Goal: Information Seeking & Learning: Check status

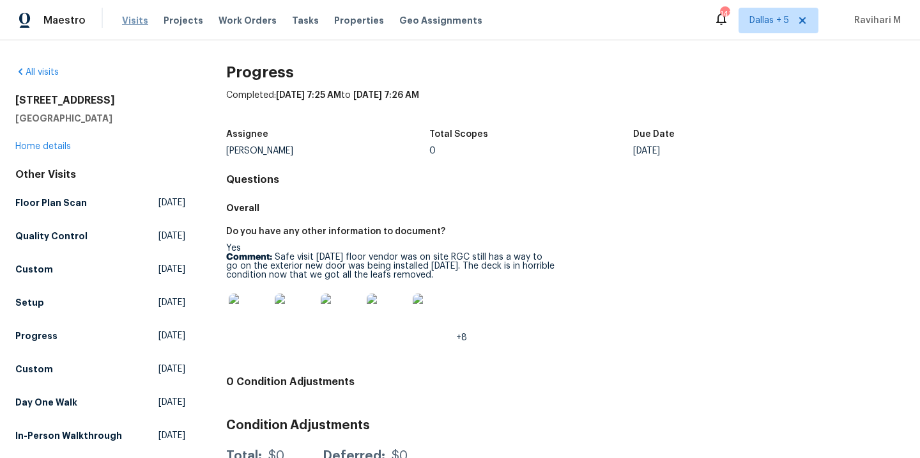
click at [124, 16] on span "Visits" at bounding box center [135, 20] width 26 height 13
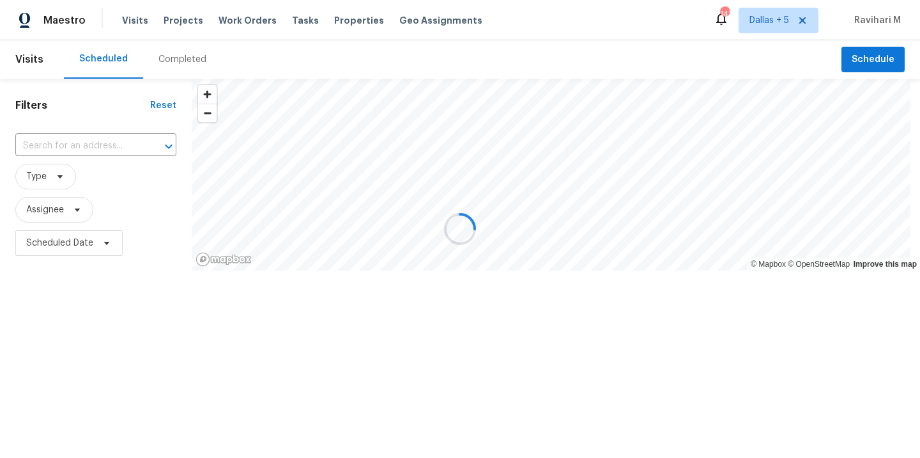
click at [185, 65] on div at bounding box center [460, 229] width 920 height 458
click at [185, 65] on div "Completed" at bounding box center [182, 59] width 48 height 13
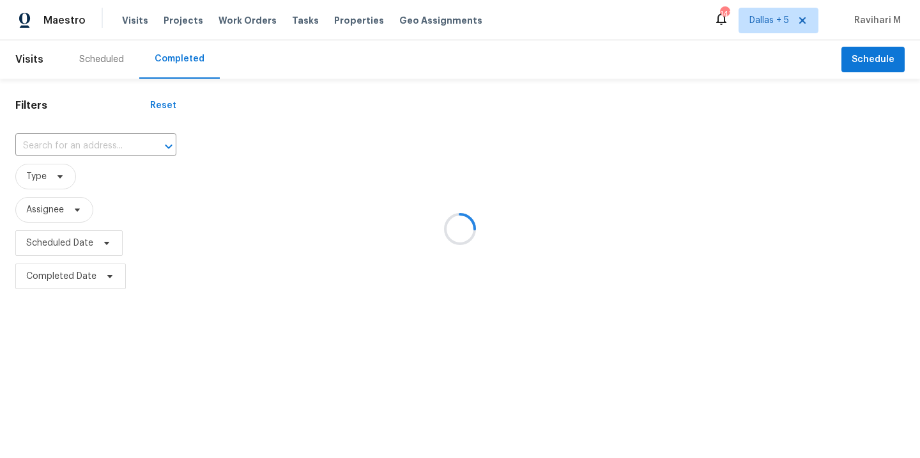
click at [75, 147] on div at bounding box center [460, 229] width 920 height 458
click at [60, 145] on div at bounding box center [460, 229] width 920 height 458
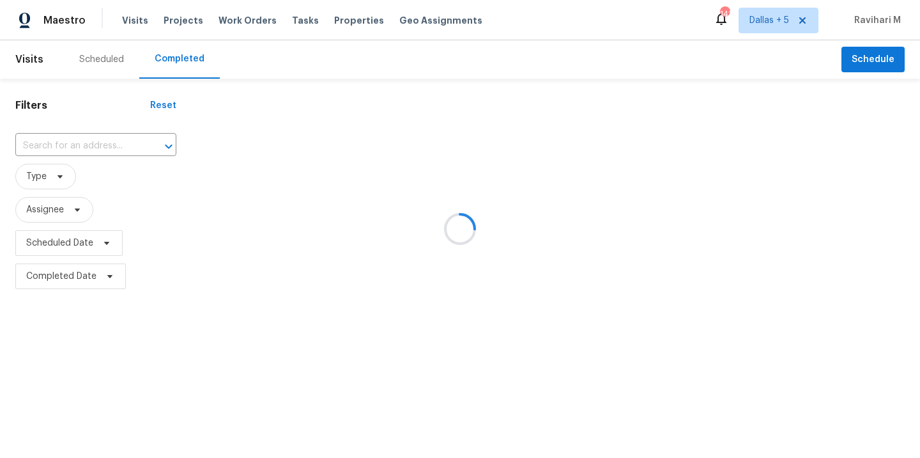
click at [60, 145] on div at bounding box center [460, 229] width 920 height 458
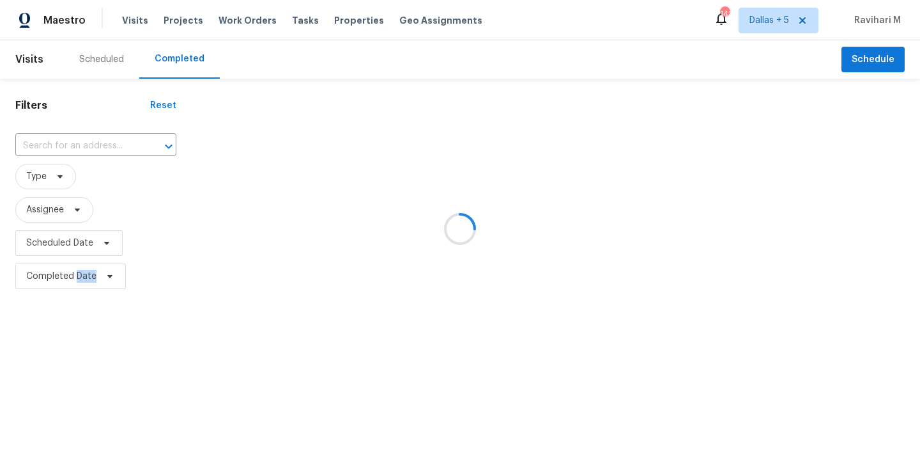
click at [60, 145] on div at bounding box center [460, 229] width 920 height 458
click at [60, 145] on input "text" at bounding box center [77, 146] width 125 height 20
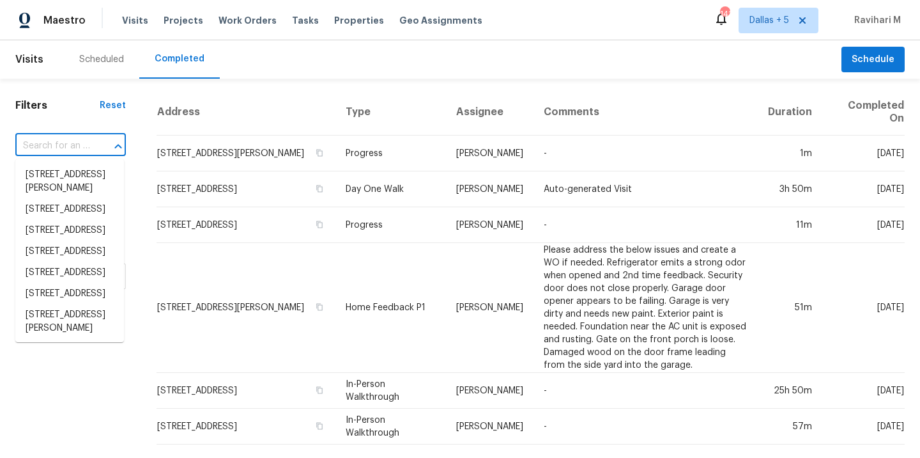
paste input "[STREET_ADDRESS][PERSON_NAME]"
type input "[STREET_ADDRESS][PERSON_NAME]"
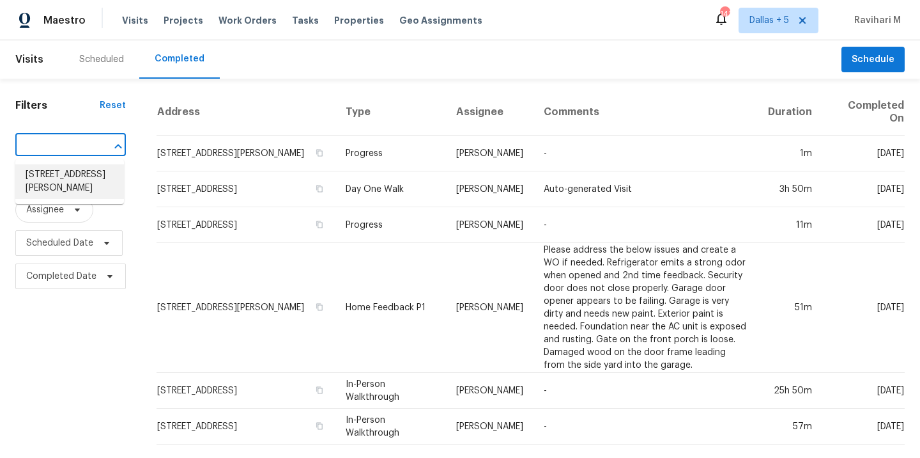
click at [65, 179] on li "[STREET_ADDRESS][PERSON_NAME]" at bounding box center [69, 181] width 109 height 35
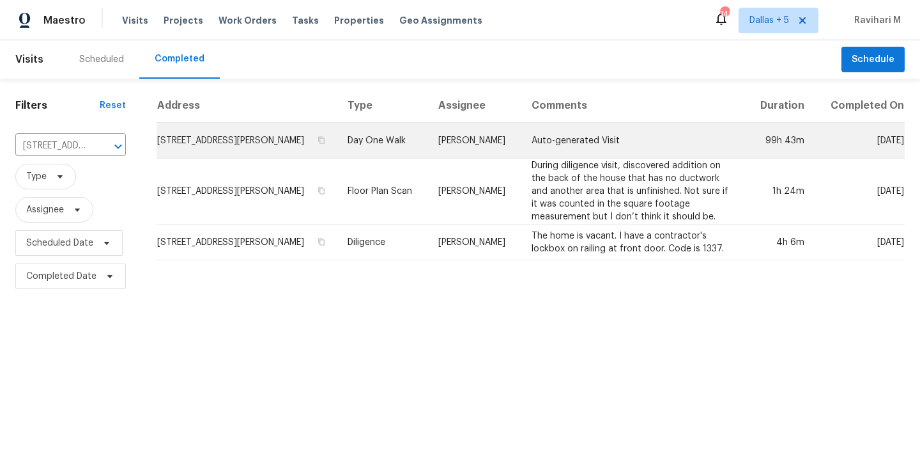
click at [428, 140] on td "Day One Walk" at bounding box center [382, 141] width 91 height 36
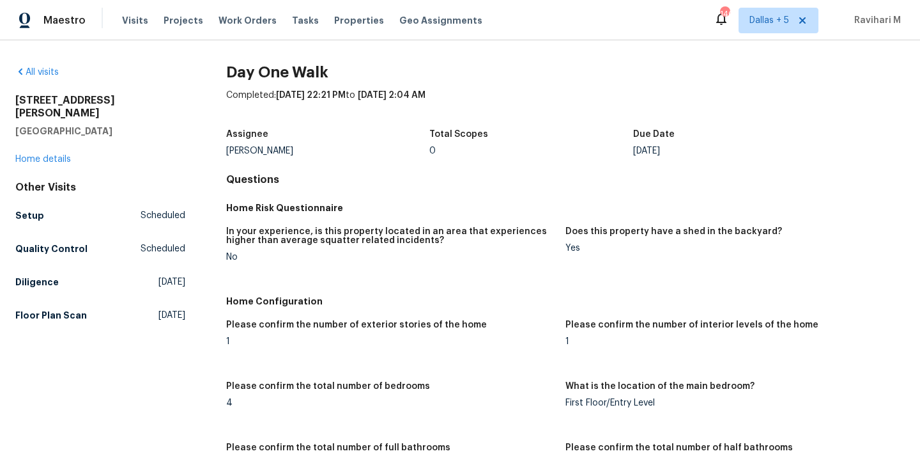
scroll to position [326, 0]
